Goal: Find specific page/section: Find specific page/section

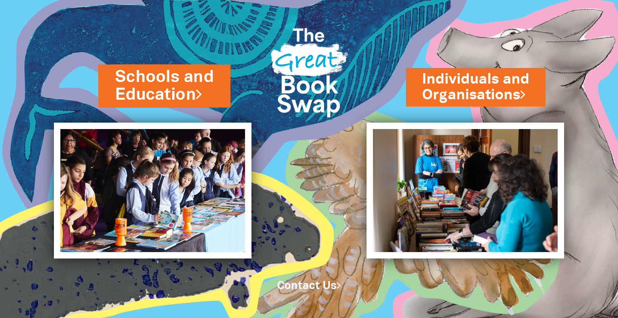
click at [170, 94] on link "Schools and Education" at bounding box center [164, 86] width 99 height 41
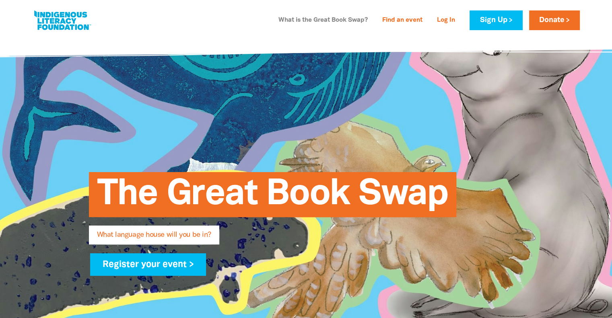
type input "[EMAIL_ADDRESS][DOMAIN_NAME]"
click at [294, 21] on link "What is the Great Book Swap?" at bounding box center [322, 20] width 99 height 13
type input "[EMAIL_ADDRESS][DOMAIN_NAME]"
click at [396, 22] on link "Find an event" at bounding box center [402, 20] width 50 height 13
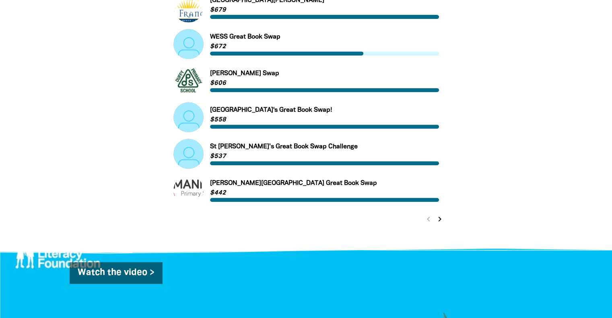
scroll to position [281, 0]
